Goal: Task Accomplishment & Management: Use online tool/utility

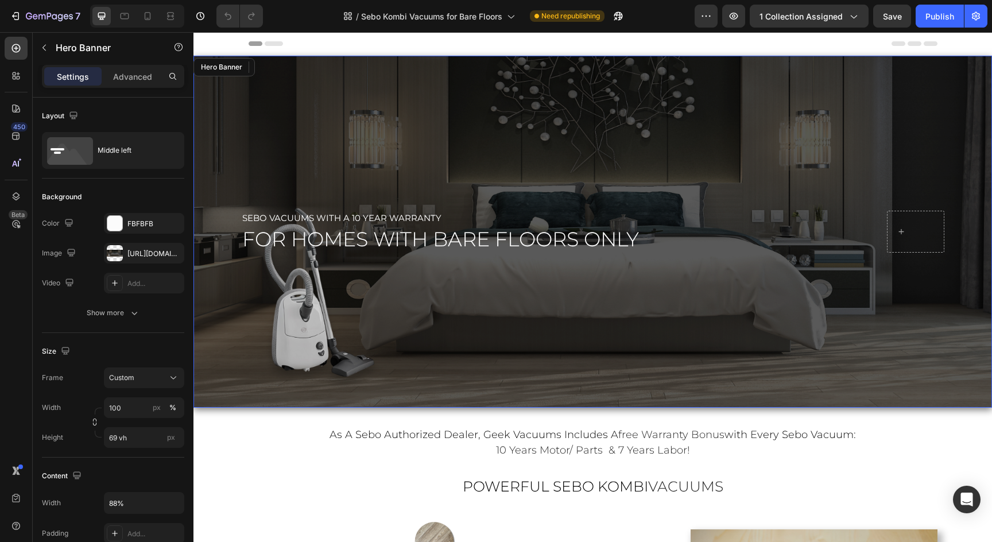
click at [557, 315] on div "Overlay" at bounding box center [593, 232] width 799 height 352
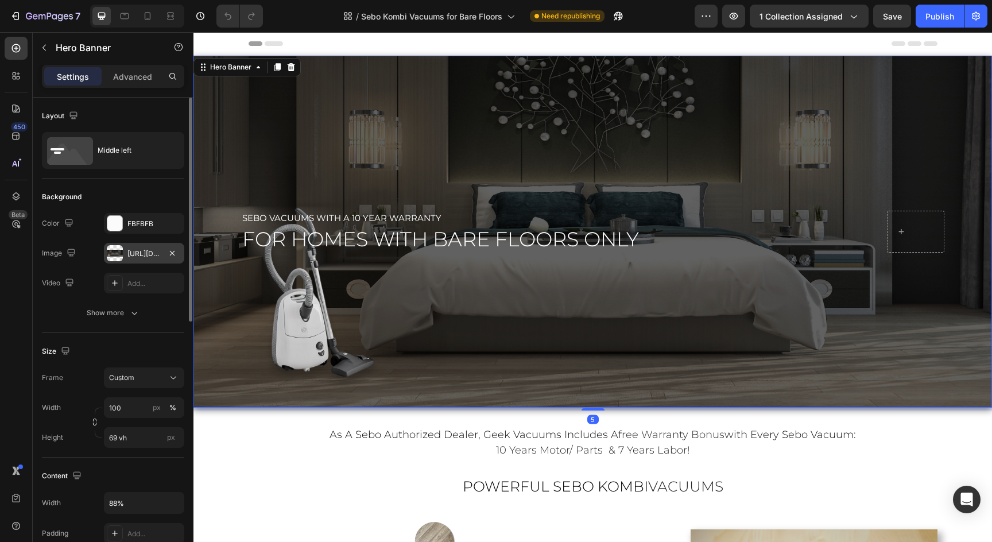
click at [146, 254] on div "[URL][DOMAIN_NAME]" at bounding box center [144, 254] width 33 height 10
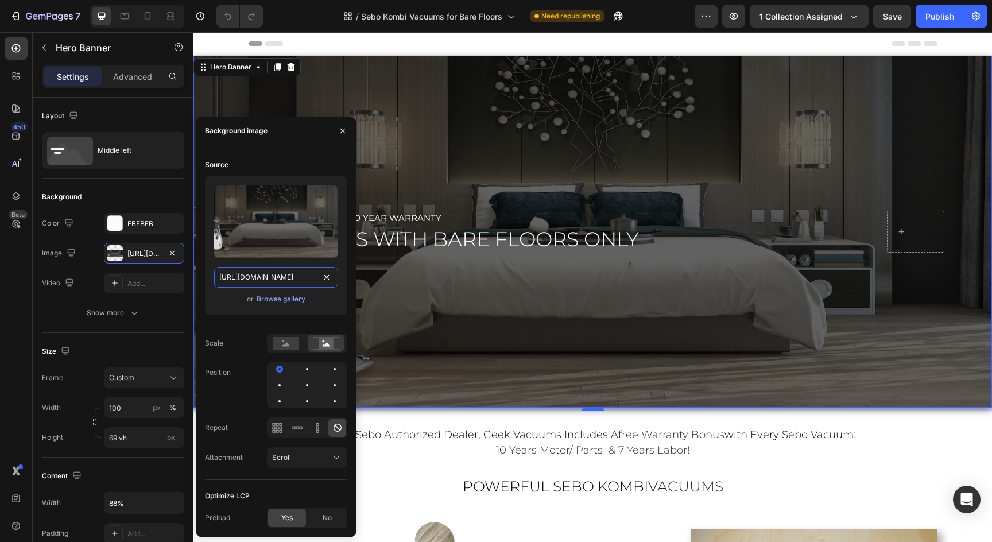
click at [245, 284] on input "[URL][DOMAIN_NAME]" at bounding box center [276, 277] width 124 height 21
paste input "-5.png?v=1758895857"
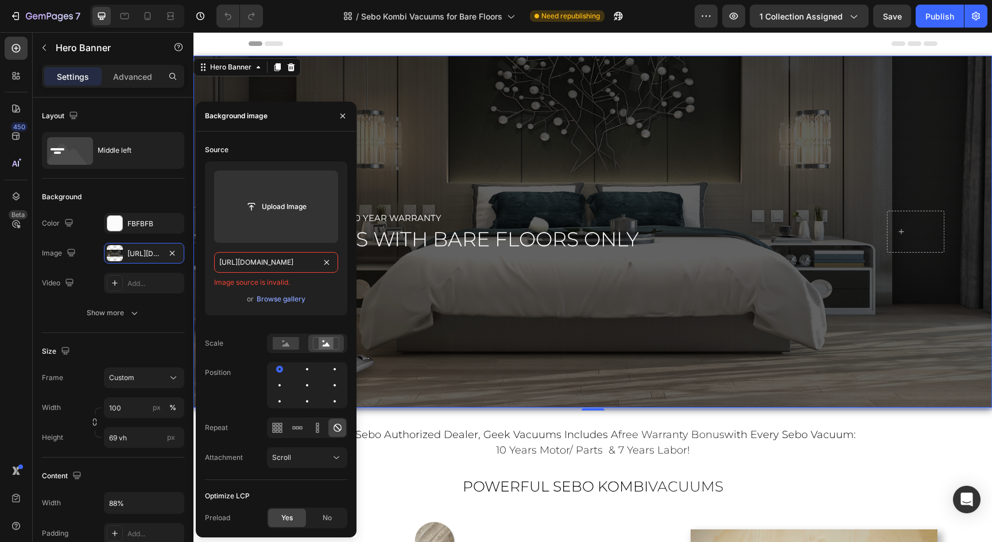
click at [253, 268] on input "[URL][DOMAIN_NAME]" at bounding box center [276, 262] width 124 height 21
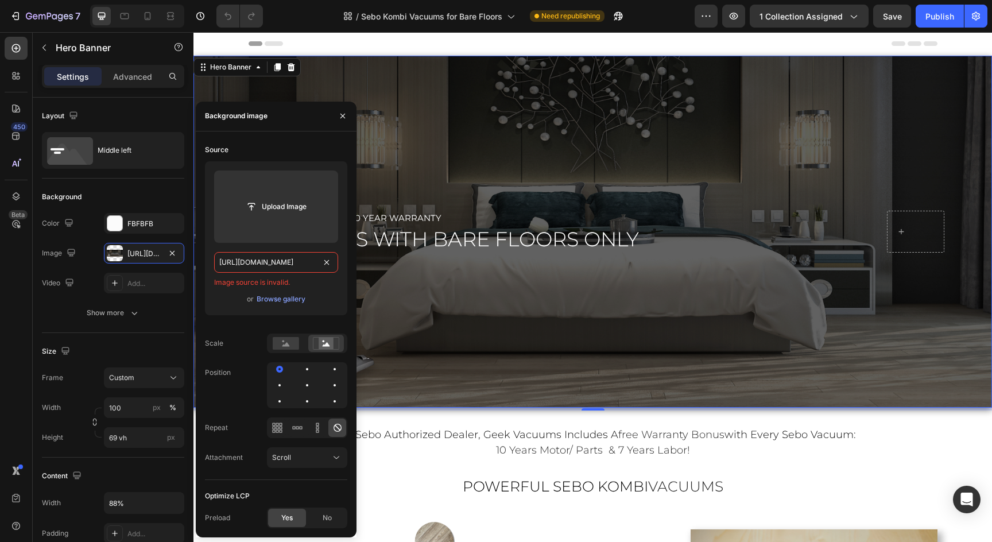
paste input "text"
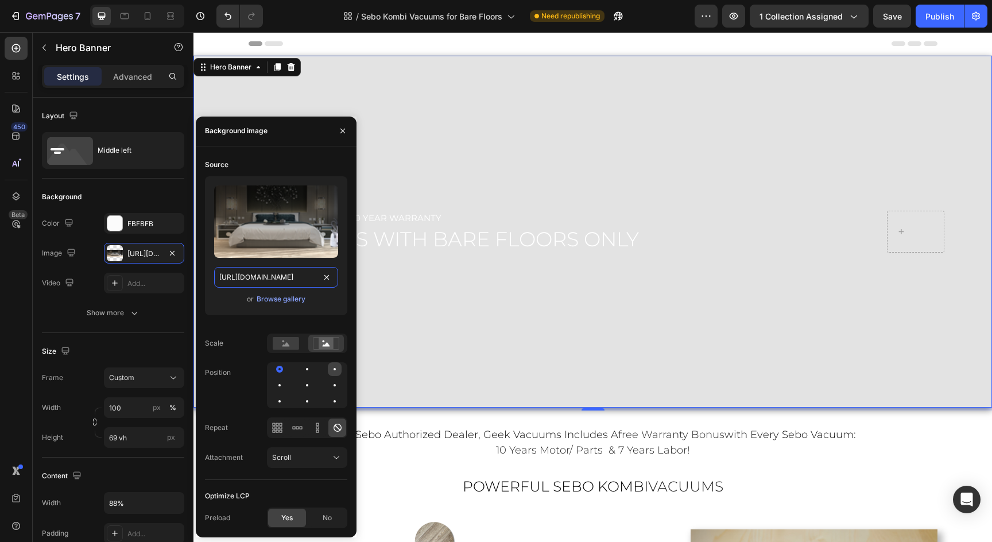
type input "[URL][DOMAIN_NAME]"
click at [334, 372] on div at bounding box center [335, 369] width 14 height 14
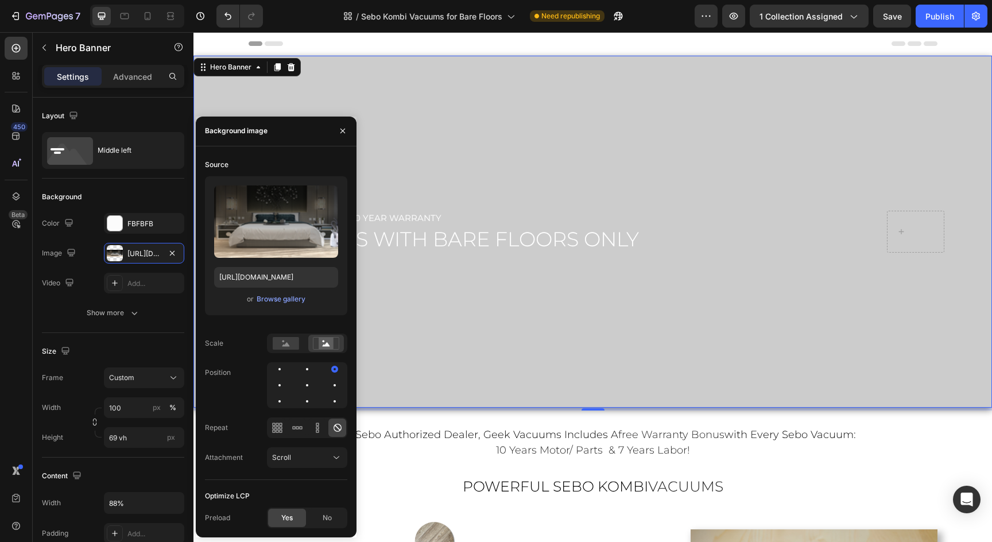
click at [704, 320] on div "Overlay" at bounding box center [593, 232] width 799 height 352
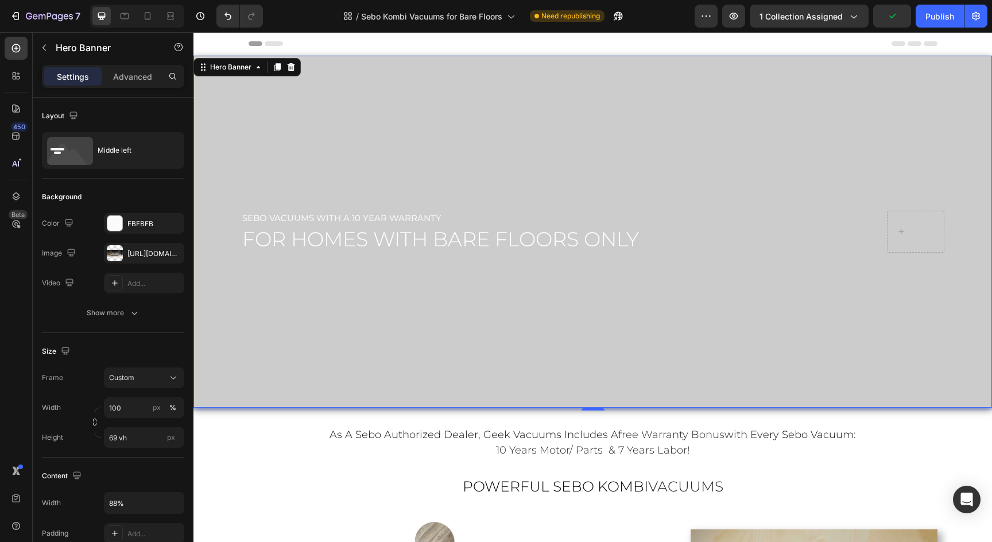
click at [745, 368] on div "Overlay" at bounding box center [593, 232] width 799 height 352
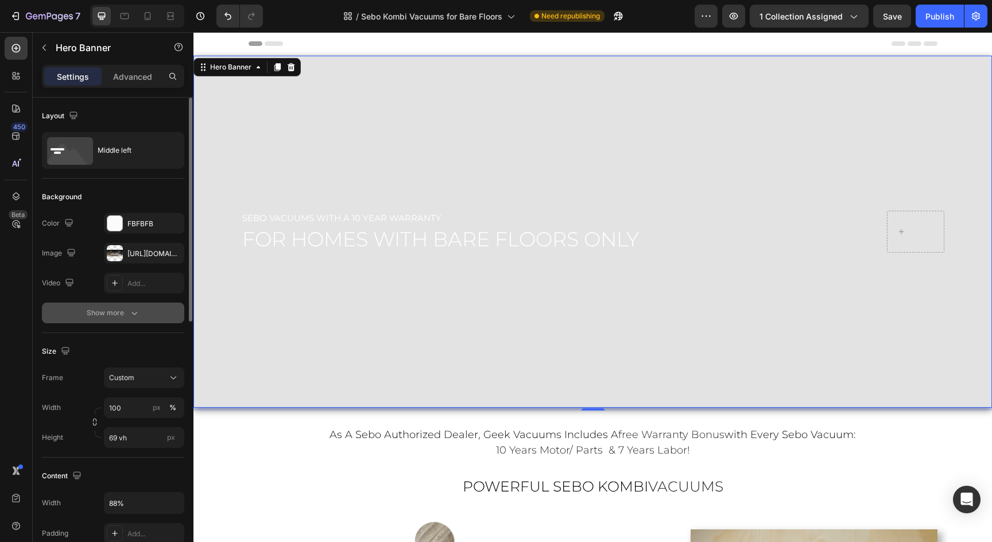
click at [111, 311] on div "Show more" at bounding box center [113, 312] width 53 height 11
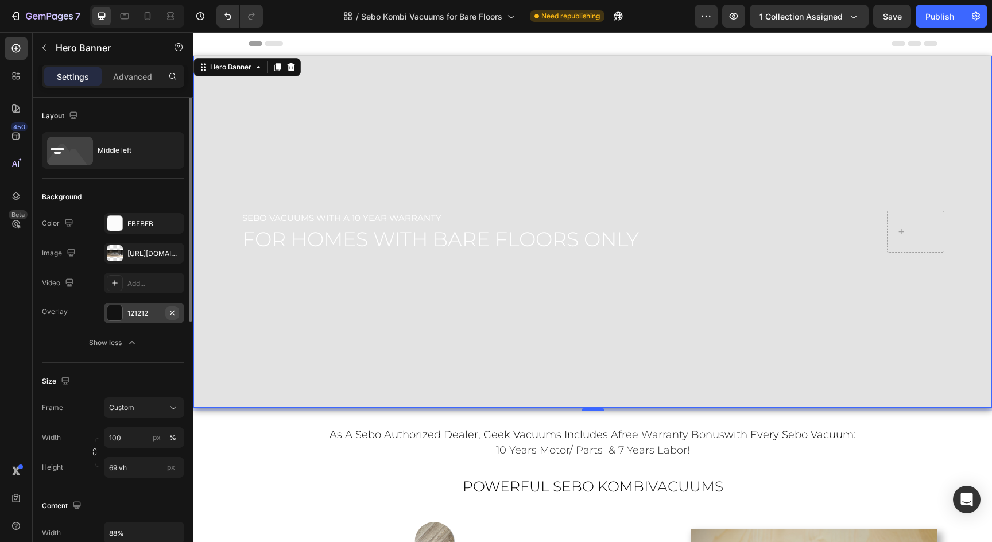
click at [176, 310] on icon "button" at bounding box center [172, 312] width 9 height 9
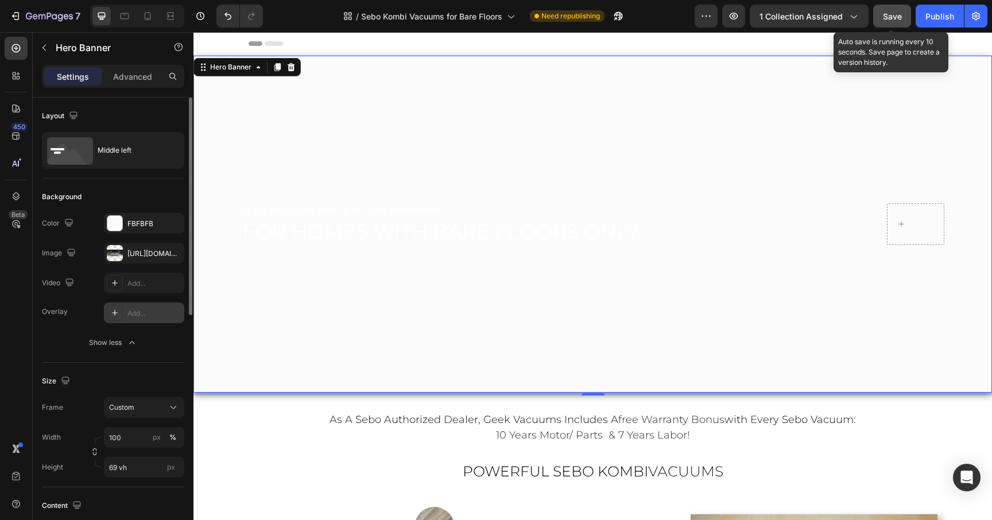
click at [890, 19] on span "Save" at bounding box center [892, 16] width 19 height 10
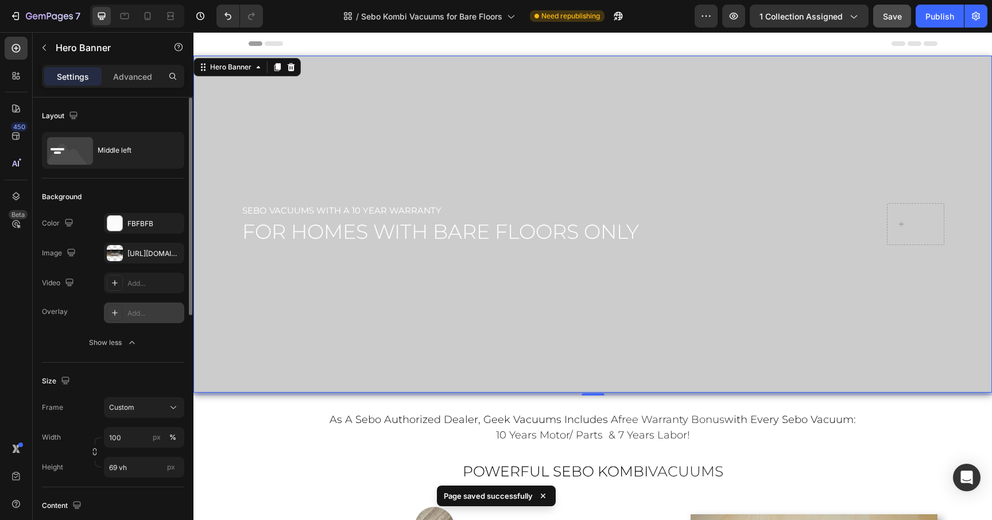
click at [788, 284] on div "Overlay" at bounding box center [593, 224] width 799 height 337
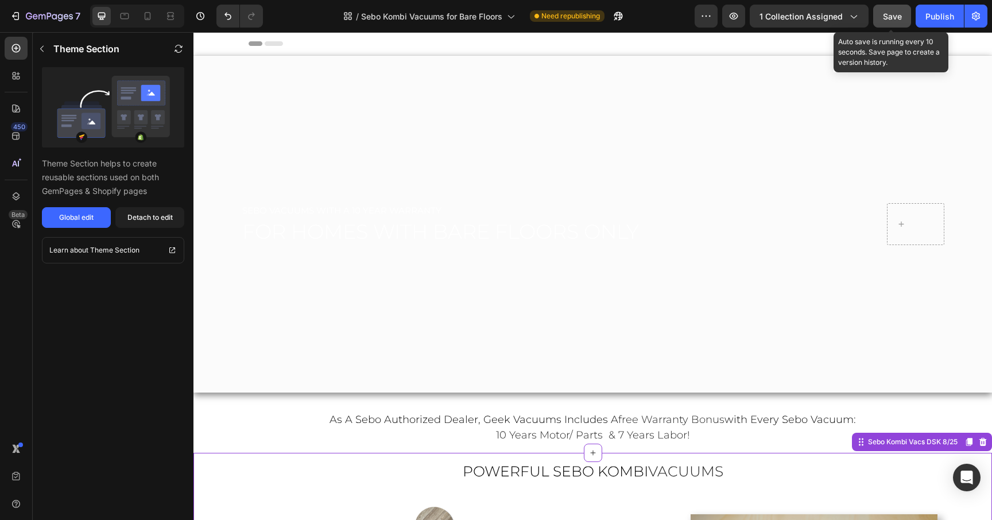
click at [882, 17] on button "Save" at bounding box center [893, 16] width 38 height 23
